Goal: Task Accomplishment & Management: Use online tool/utility

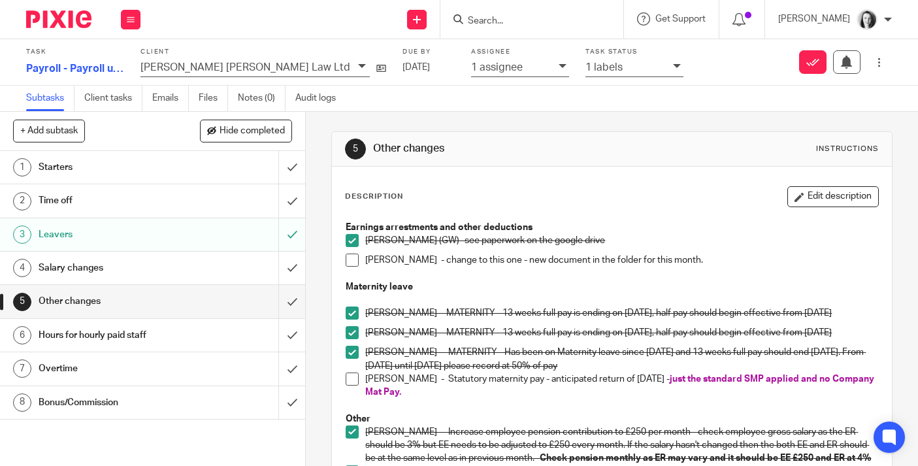
scroll to position [18, 0]
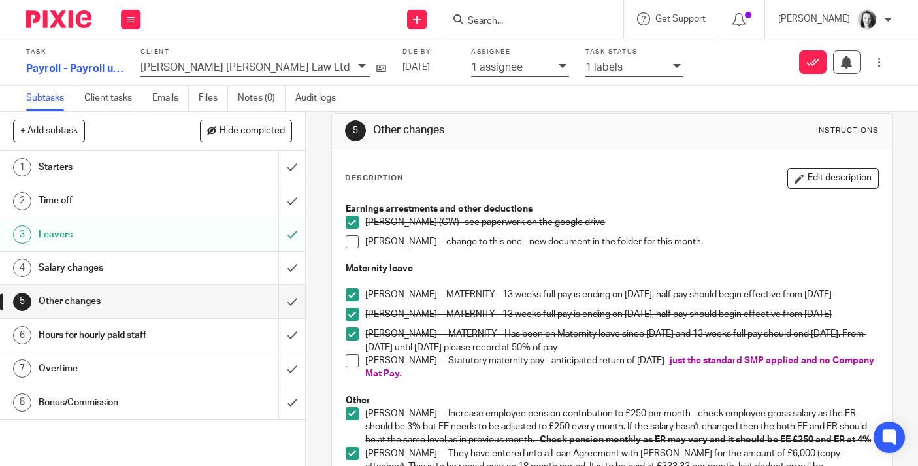
click at [360, 236] on li "[PERSON_NAME] - change to this one - new document in the folder for this month." at bounding box center [612, 248] width 533 height 27
click at [353, 243] on span at bounding box center [352, 241] width 13 height 13
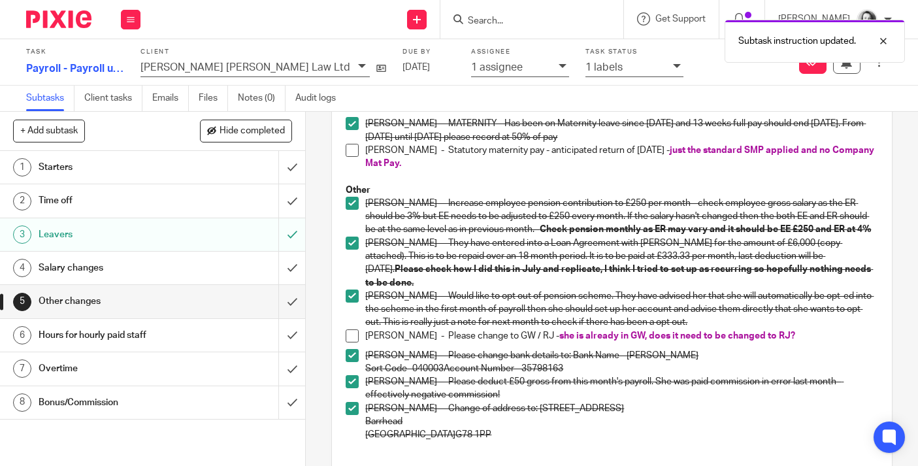
scroll to position [237, 0]
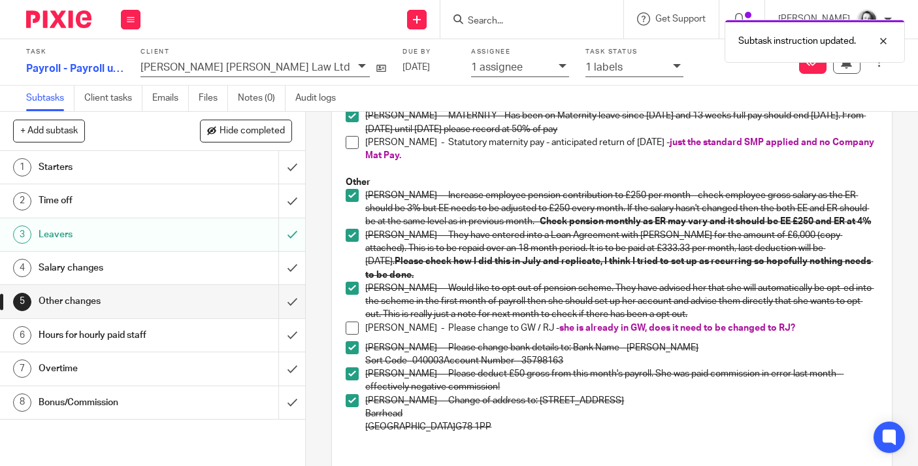
click at [212, 338] on div "Hours for hourly paid staff" at bounding box center [152, 335] width 227 height 20
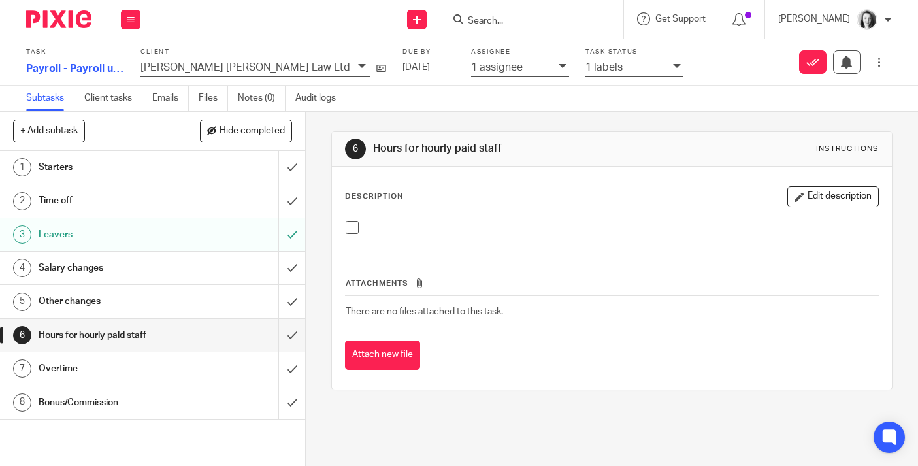
click at [199, 368] on div "Overtime" at bounding box center [152, 369] width 227 height 20
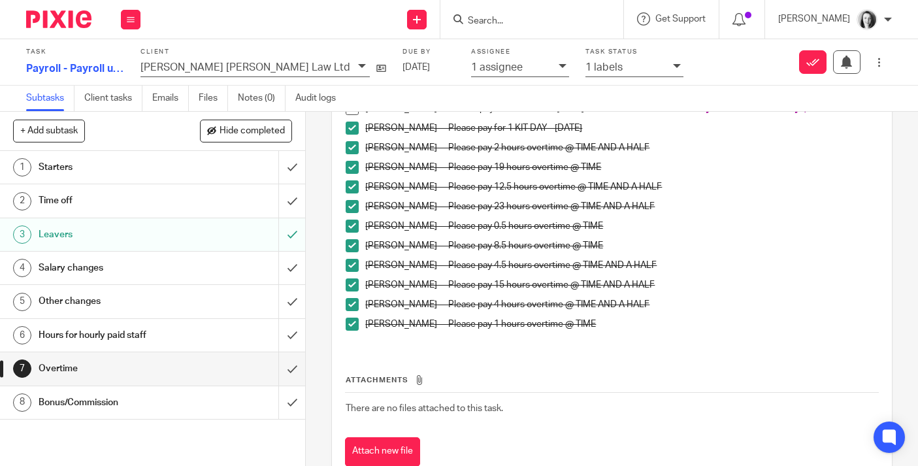
scroll to position [166, 0]
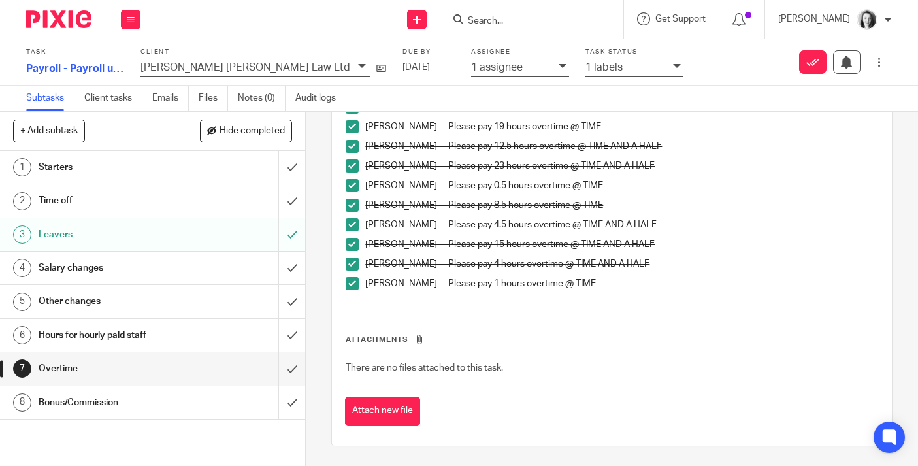
click at [136, 396] on h1 "Bonus/Commission" at bounding box center [115, 403] width 152 height 20
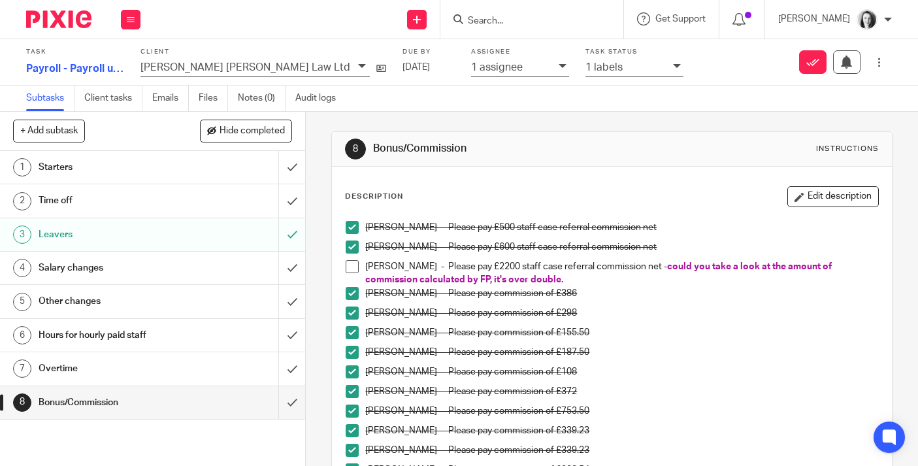
click at [585, 65] on div "1 labels" at bounding box center [625, 66] width 81 height 15
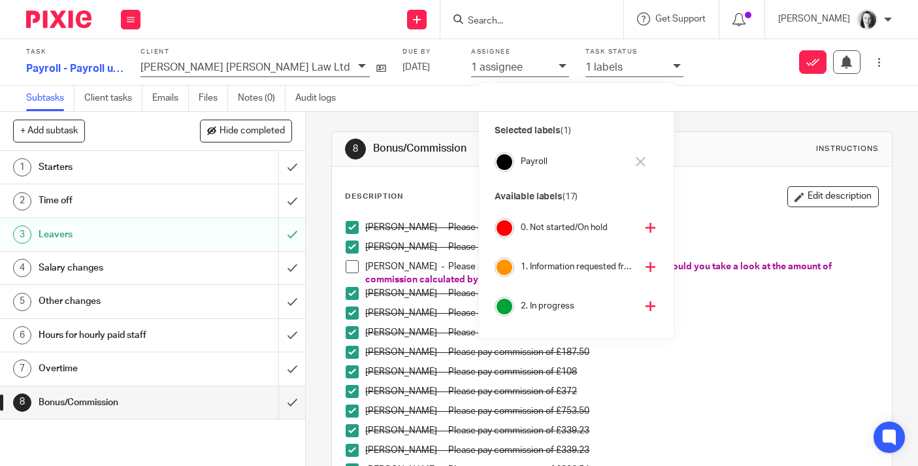
scroll to position [6, 0]
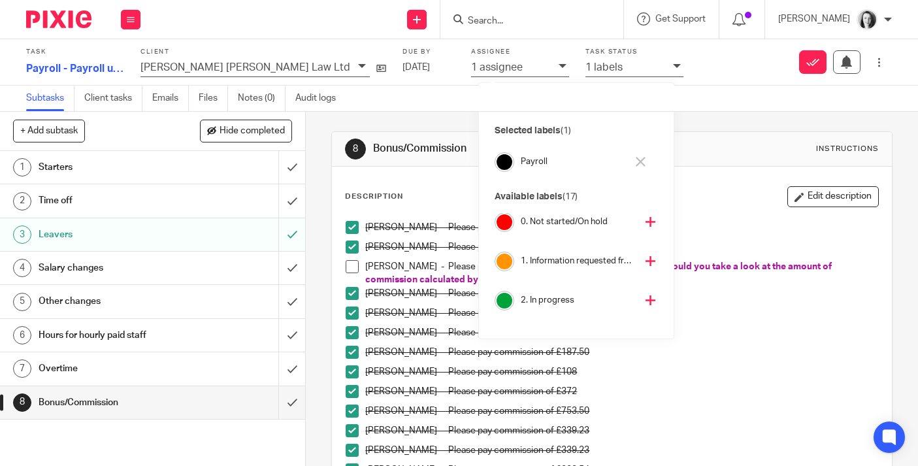
click at [646, 298] on icon at bounding box center [651, 300] width 10 height 10
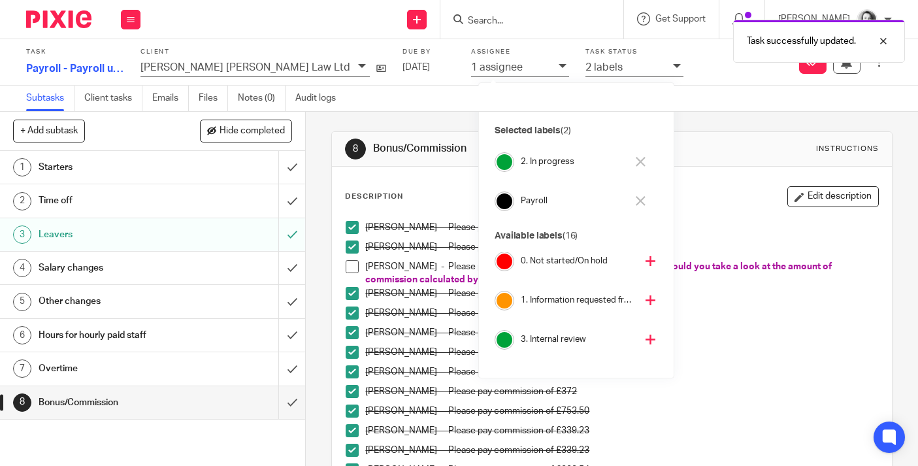
click at [708, 92] on div "Subtasks Client tasks Emails Files Notes (0) Audit logs" at bounding box center [459, 99] width 918 height 26
